Goal: Register for event/course

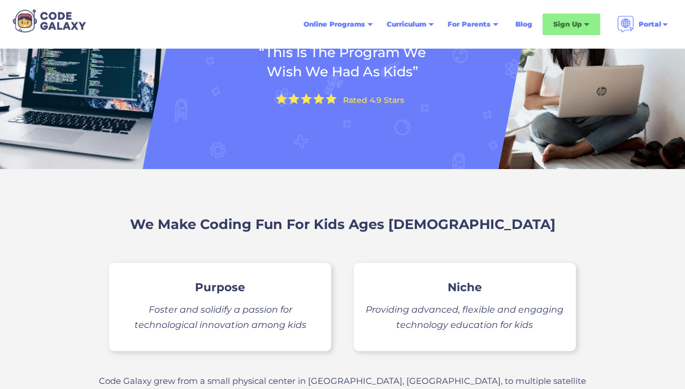
scroll to position [108, 0]
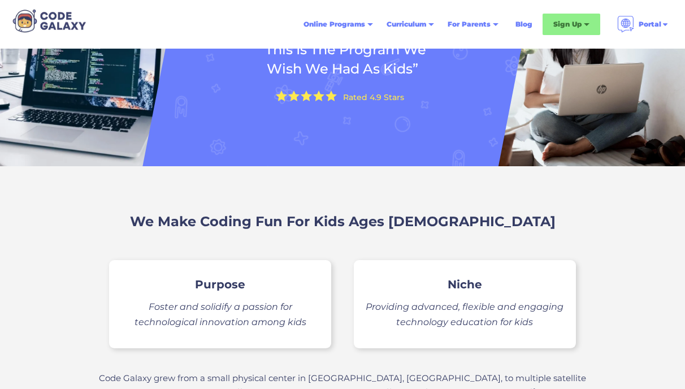
click at [229, 284] on h3 "Purpose" at bounding box center [220, 283] width 50 height 11
click at [277, 291] on div "Purpose [PERSON_NAME] and solidify a passion for technological innovation among…" at bounding box center [220, 304] width 222 height 88
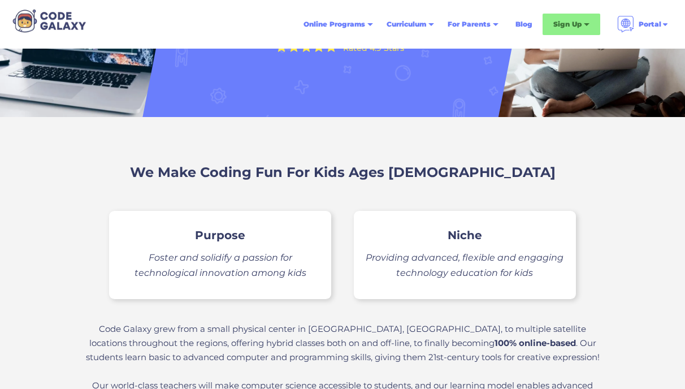
scroll to position [0, 0]
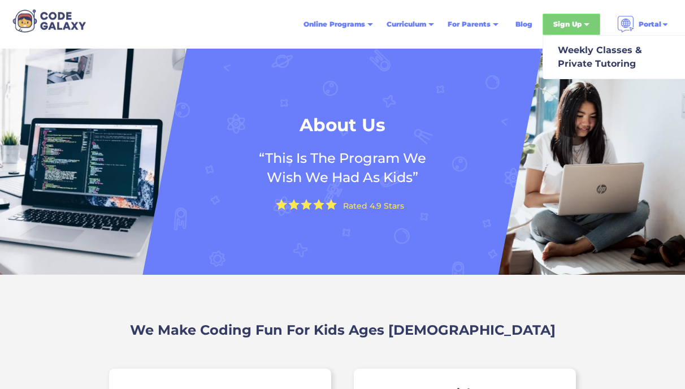
click at [576, 34] on div "Sign Up" at bounding box center [571, 24] width 58 height 21
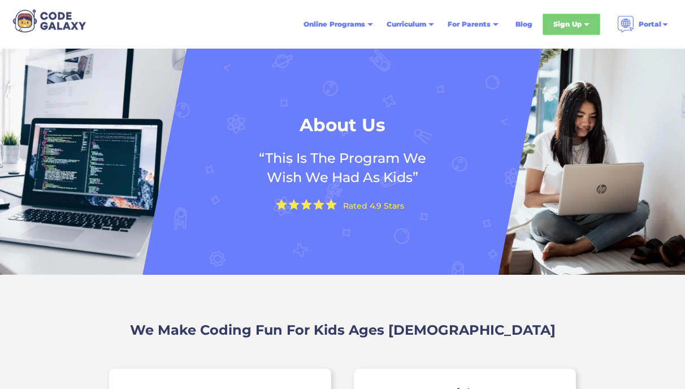
click at [562, 30] on div "Sign Up" at bounding box center [571, 24] width 58 height 21
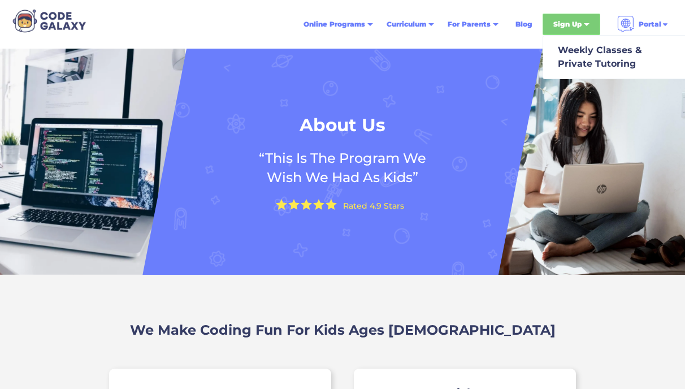
click at [561, 21] on div "Sign Up" at bounding box center [567, 24] width 28 height 11
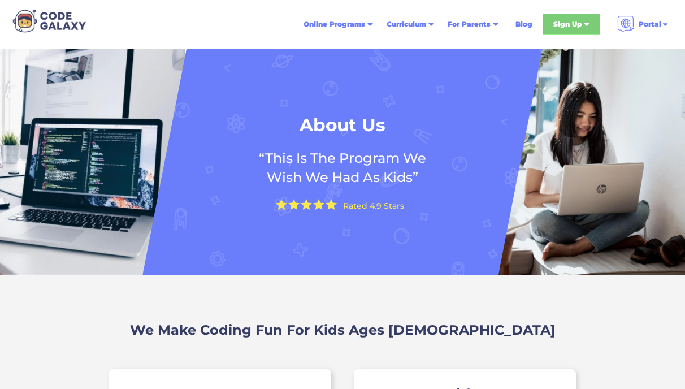
click at [561, 21] on div "Sign Up" at bounding box center [567, 24] width 28 height 11
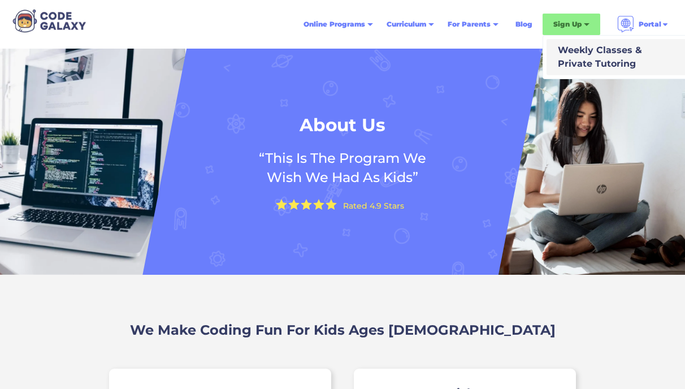
click at [597, 59] on div "Weekly Classes & Private Tutoring" at bounding box center [597, 56] width 89 height 27
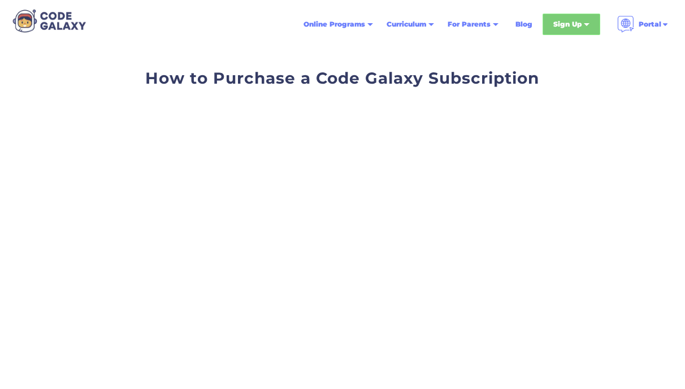
click at [567, 20] on div "Sign Up" at bounding box center [567, 24] width 28 height 11
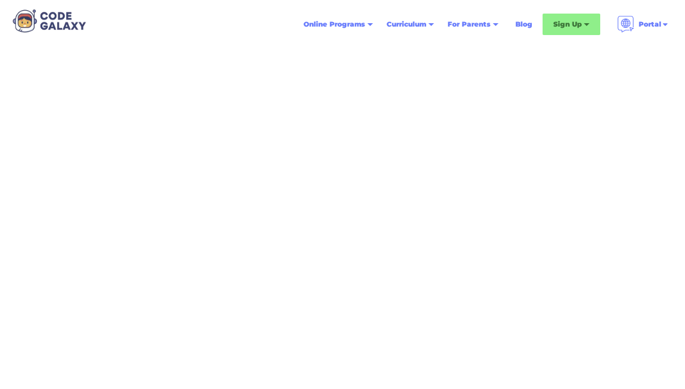
scroll to position [96, 0]
